Goal: Find contact information: Obtain details needed to contact an individual or organization

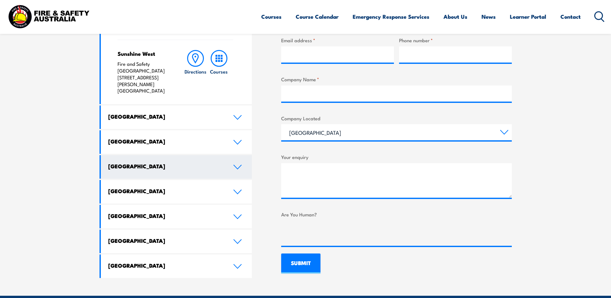
scroll to position [322, 0]
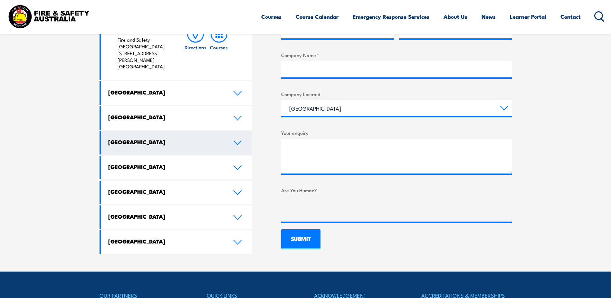
click at [158, 131] on link "[GEOGRAPHIC_DATA]" at bounding box center [176, 143] width 151 height 24
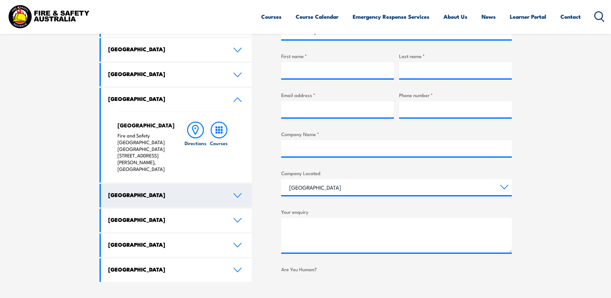
scroll to position [226, 0]
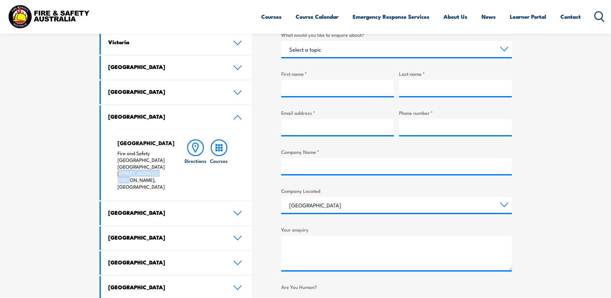
drag, startPoint x: 115, startPoint y: 166, endPoint x: 163, endPoint y: 168, distance: 47.4
click at [163, 168] on div "North Lake Fire and Safety [GEOGRAPHIC_DATA] [GEOGRAPHIC_DATA] [STREET_ADDRESS]…" at bounding box center [176, 164] width 151 height 71
copy p "[STREET_ADDRESS][PERSON_NAME],"
